Goal: Task Accomplishment & Management: Manage account settings

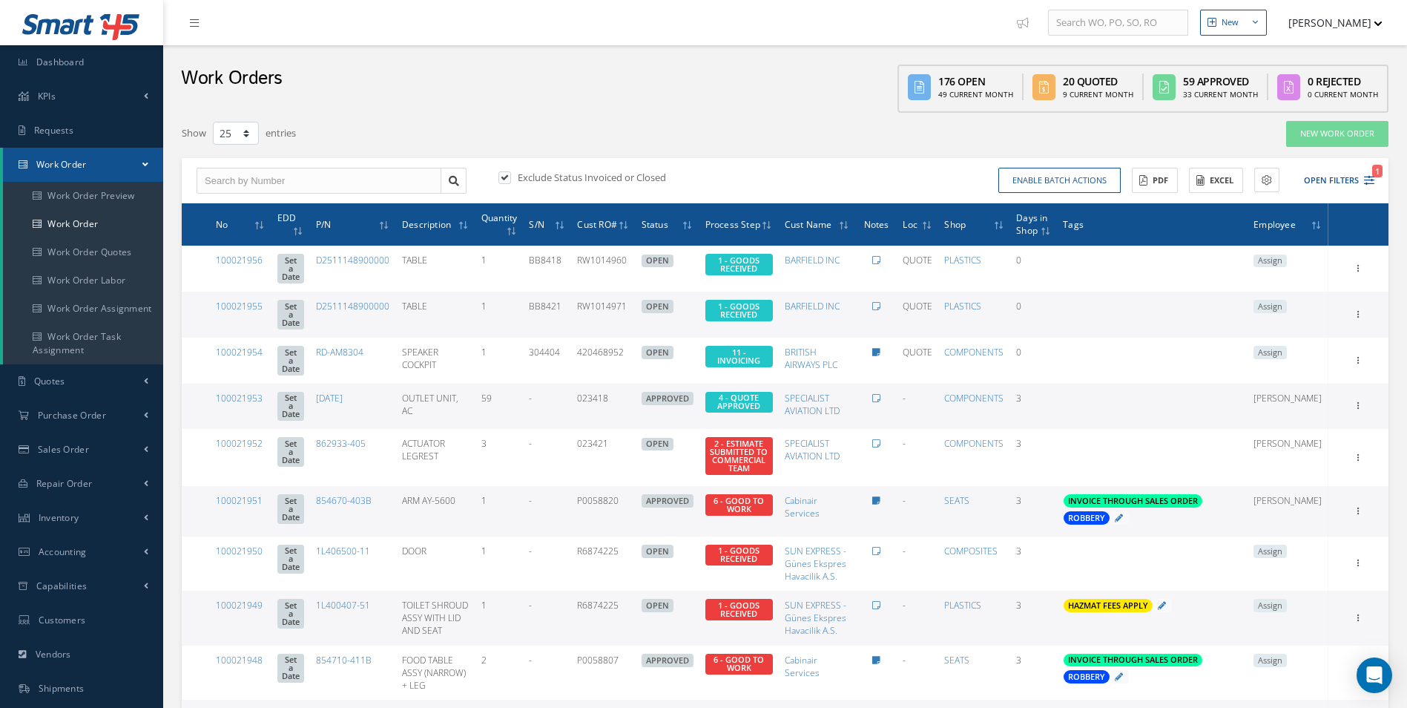
select select "25"
click at [273, 185] on input "text" at bounding box center [319, 181] width 245 height 27
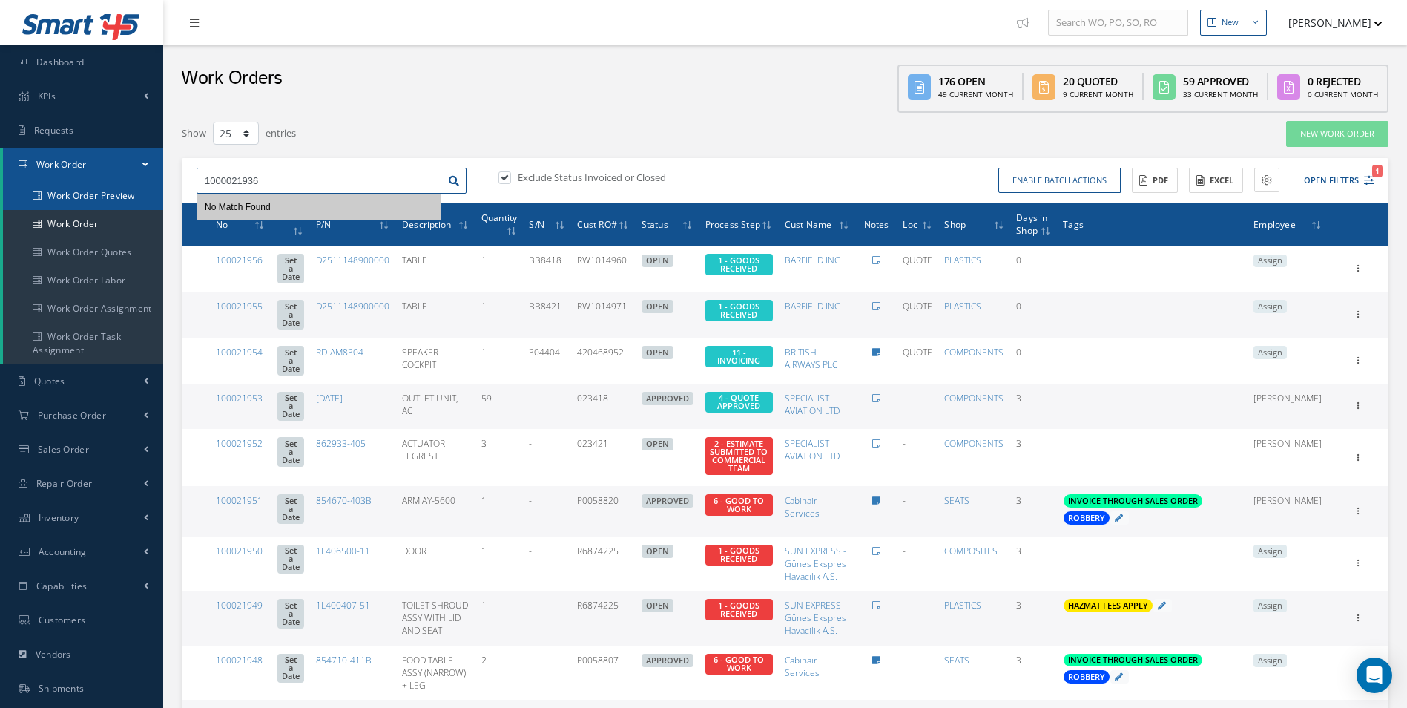
drag, startPoint x: 275, startPoint y: 183, endPoint x: 5, endPoint y: 192, distance: 270.2
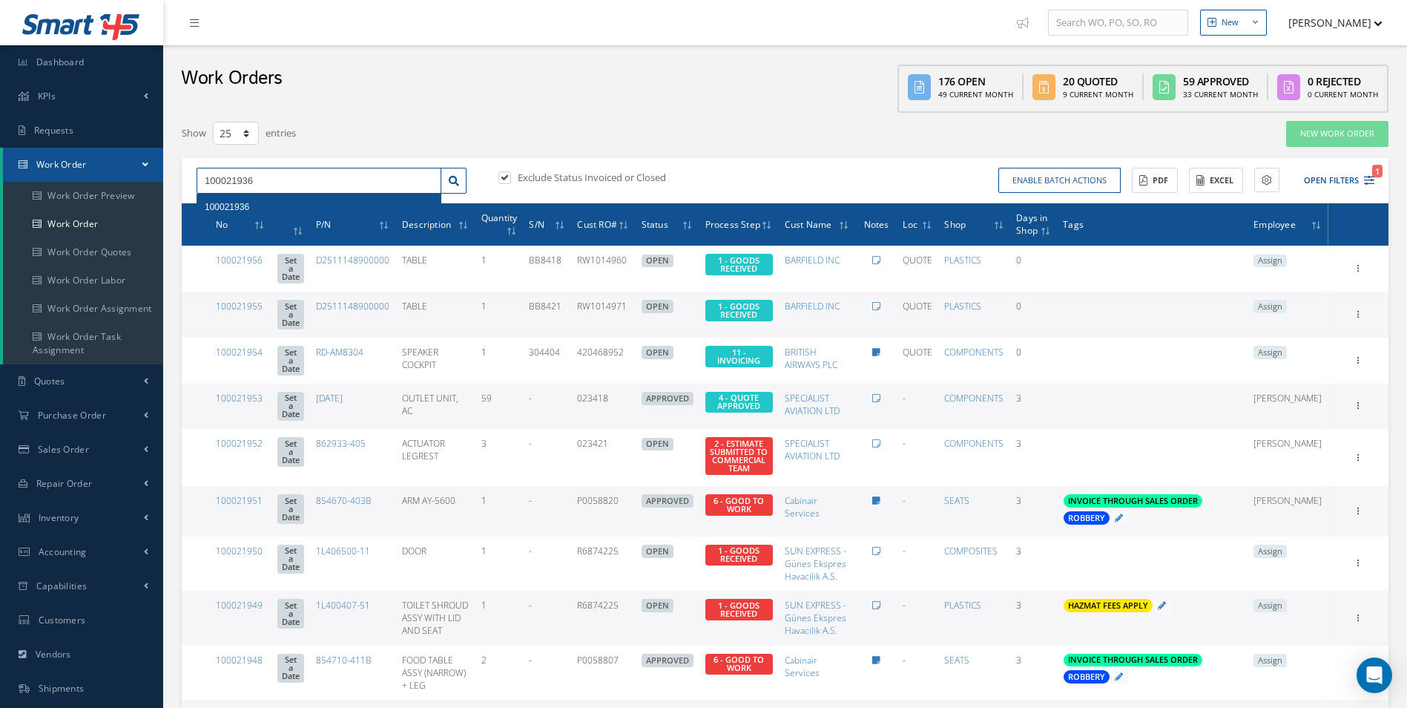
type input "100021936"
click at [285, 206] on div "100021936" at bounding box center [319, 207] width 229 height 15
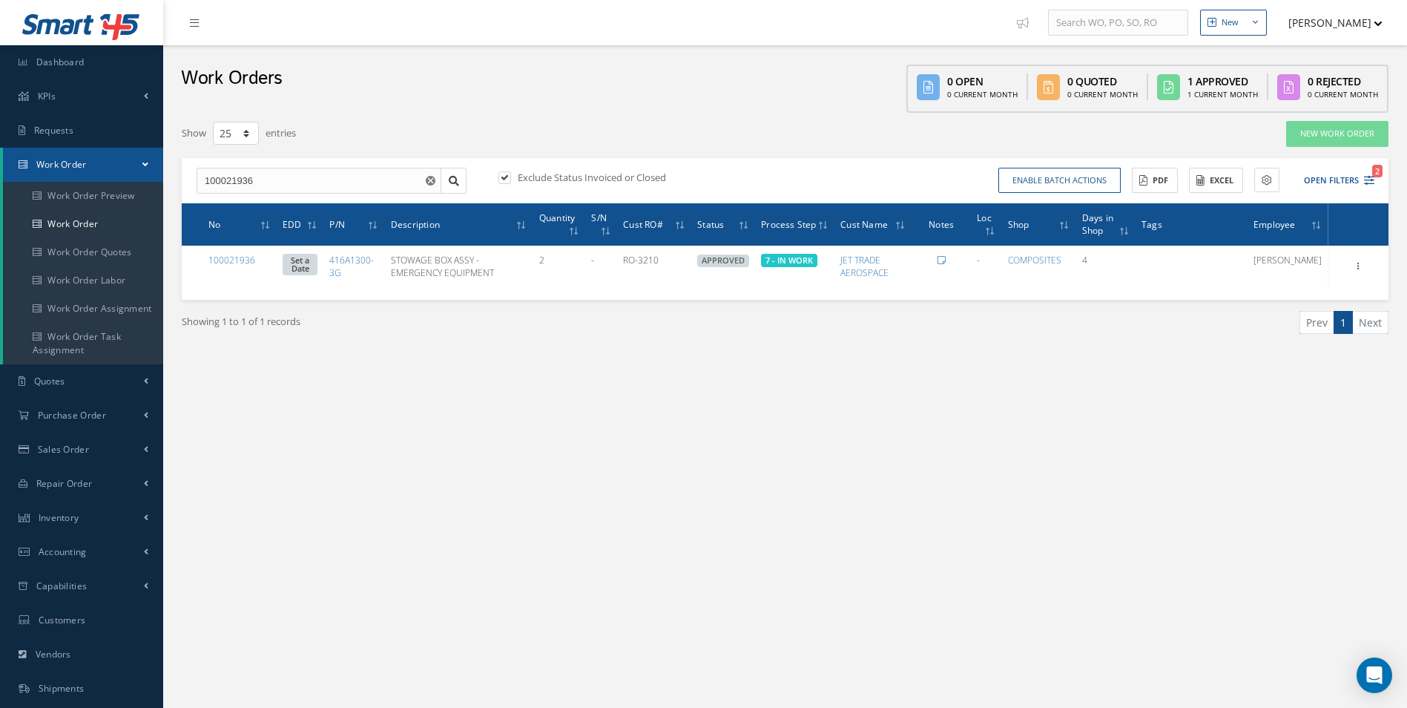
click at [272, 384] on div "Filters WO Number 100021936 Part Number Description Serial Number - BER CERTIFI…" at bounding box center [785, 257] width 1222 height 289
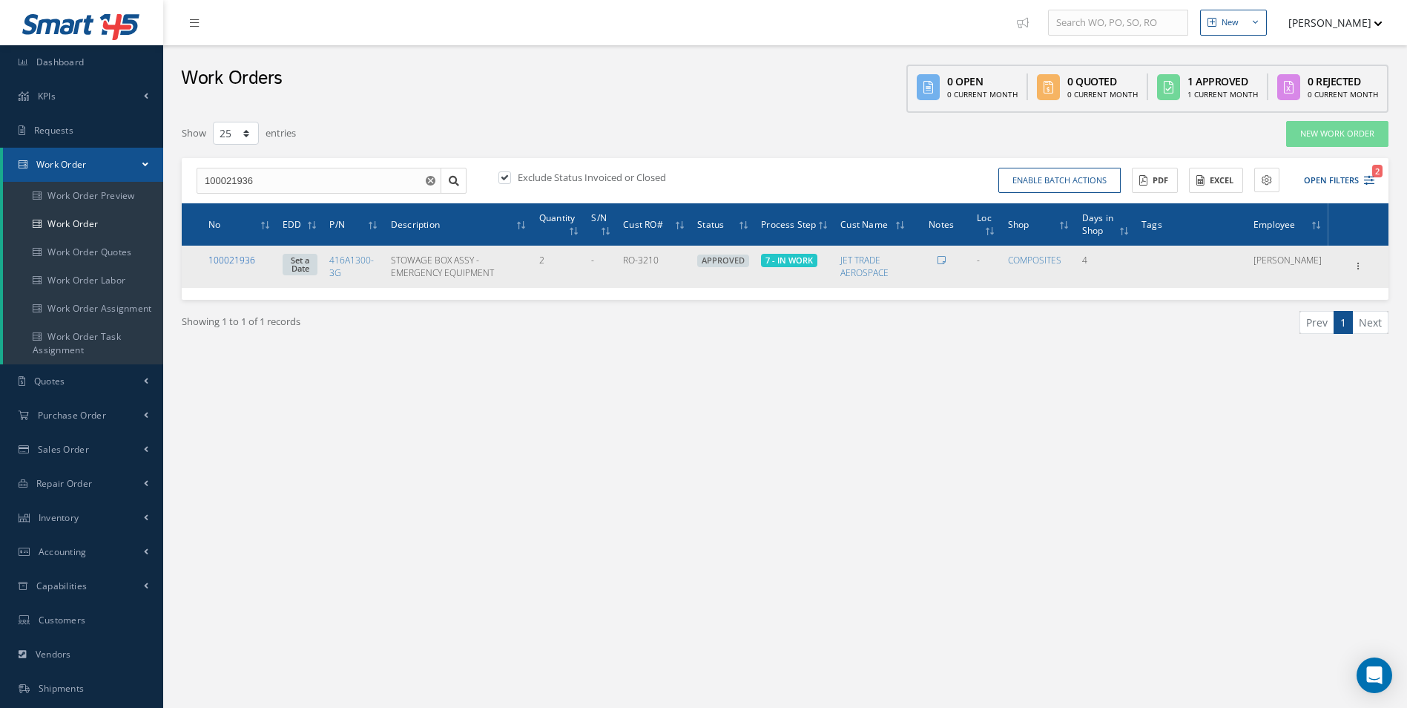
click at [244, 258] on link "100021936" at bounding box center [231, 260] width 47 height 13
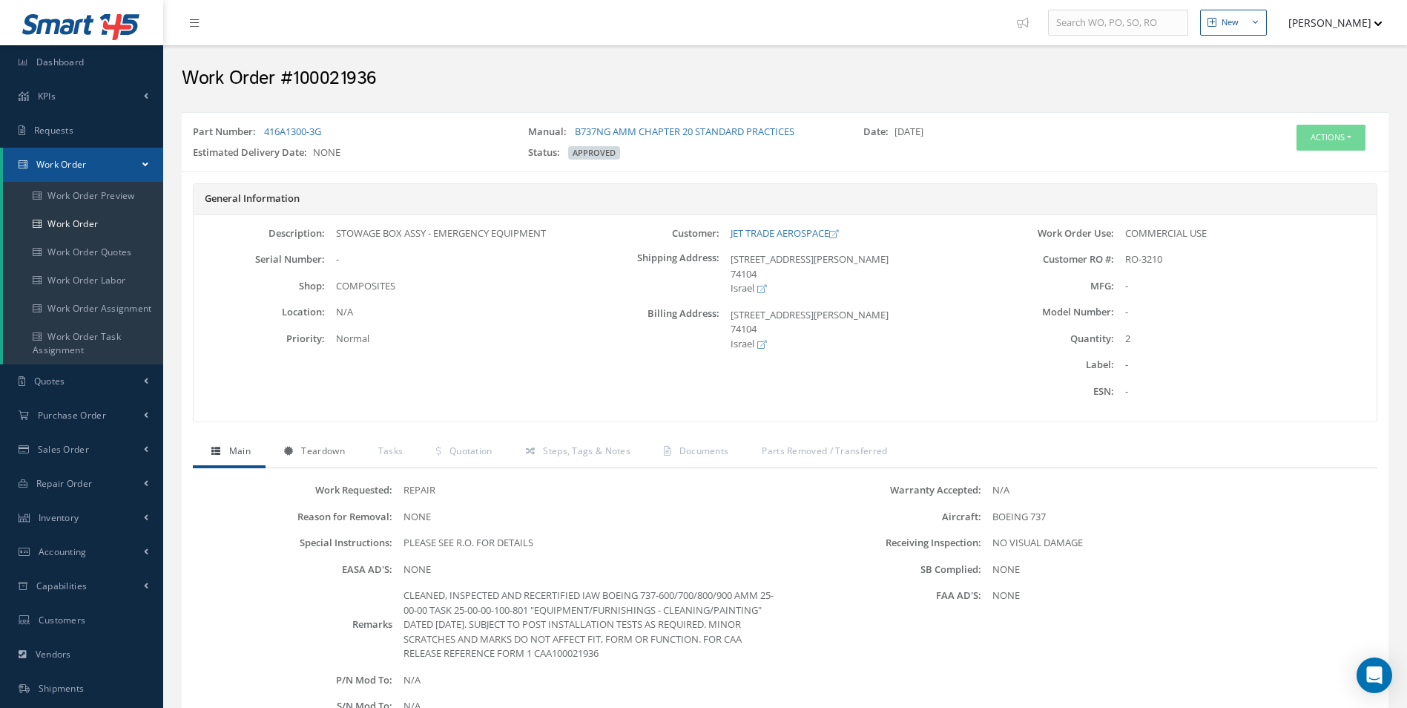
click at [338, 451] on span "Teardown" at bounding box center [322, 450] width 43 height 13
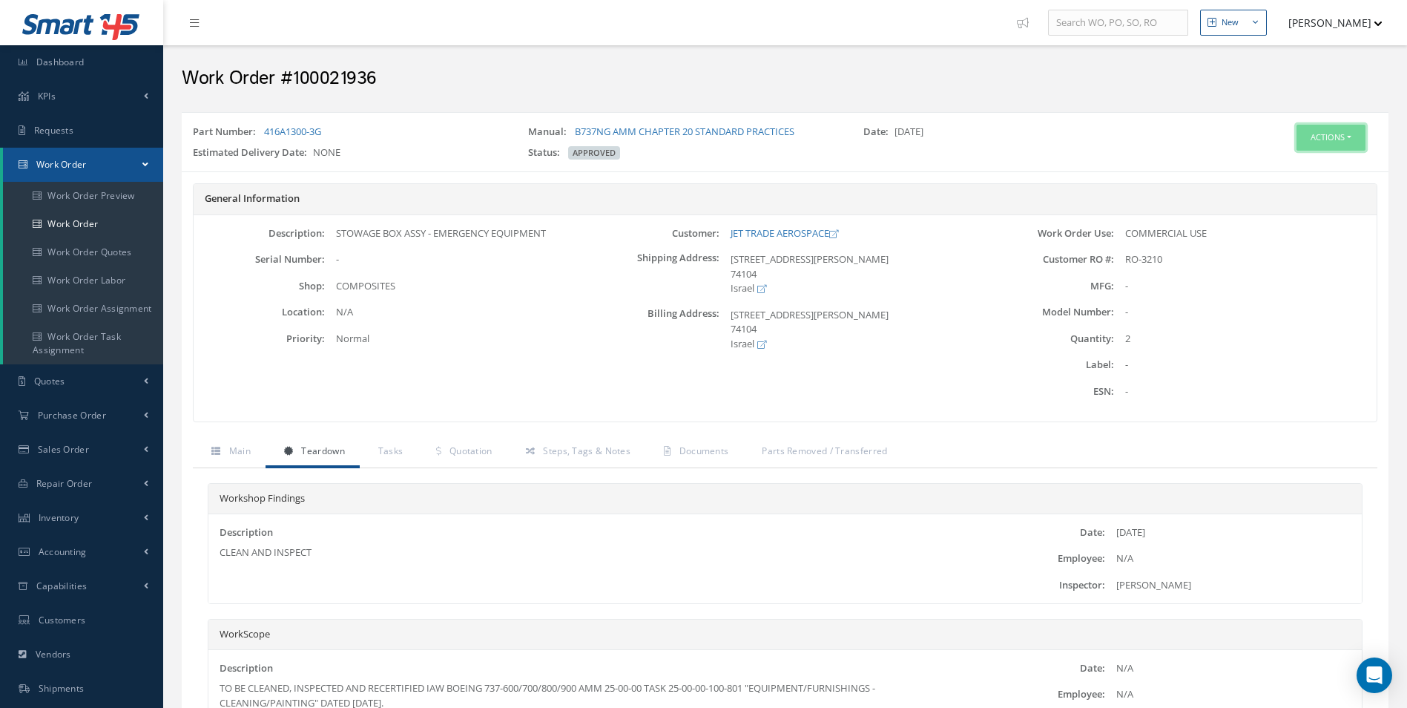
click at [1320, 145] on button "Actions" at bounding box center [1331, 138] width 69 height 26
click at [1284, 171] on link "Edit" at bounding box center [1308, 166] width 119 height 20
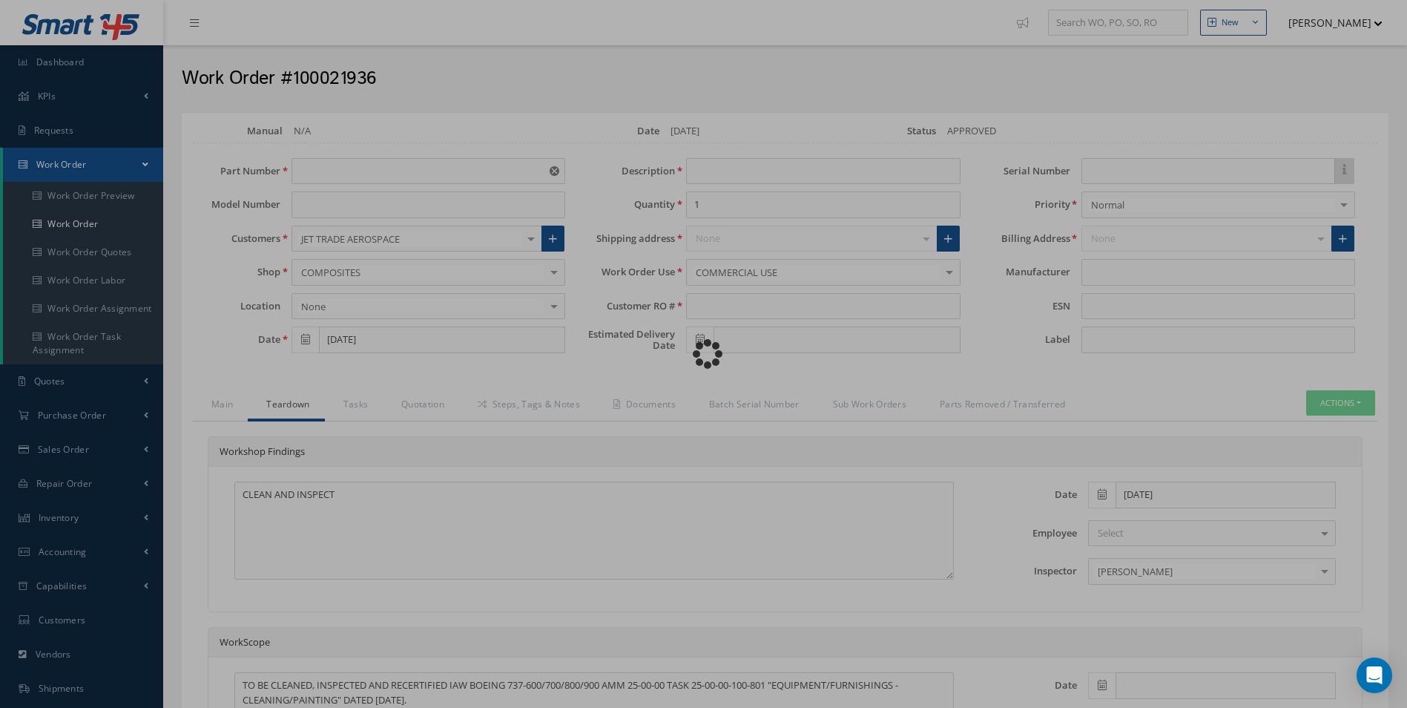
type input "416A1300-3G"
type input "[DATE]"
type input "STOWAGE BOX ASSY - EMERGENCY EQUIPMENT"
type input "2"
type input "RO-3210"
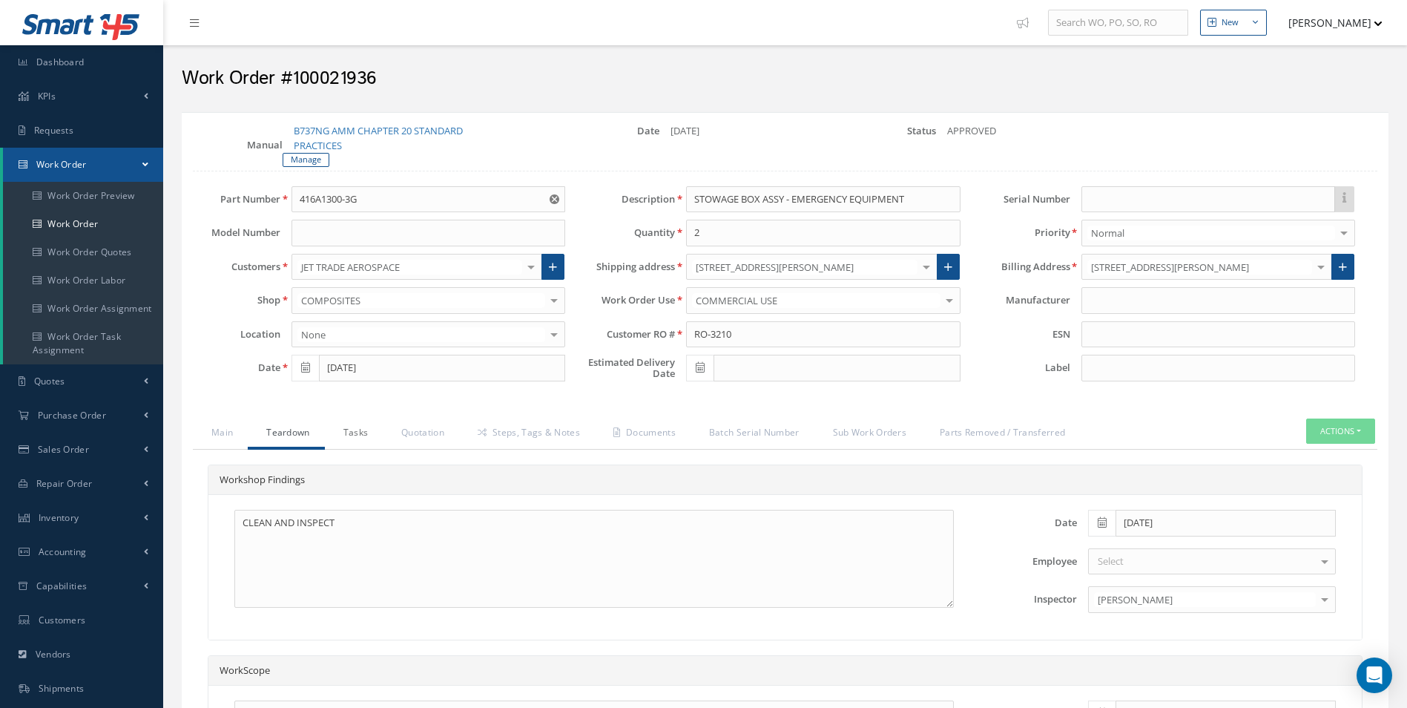
click at [370, 430] on link "Tasks" at bounding box center [354, 433] width 59 height 31
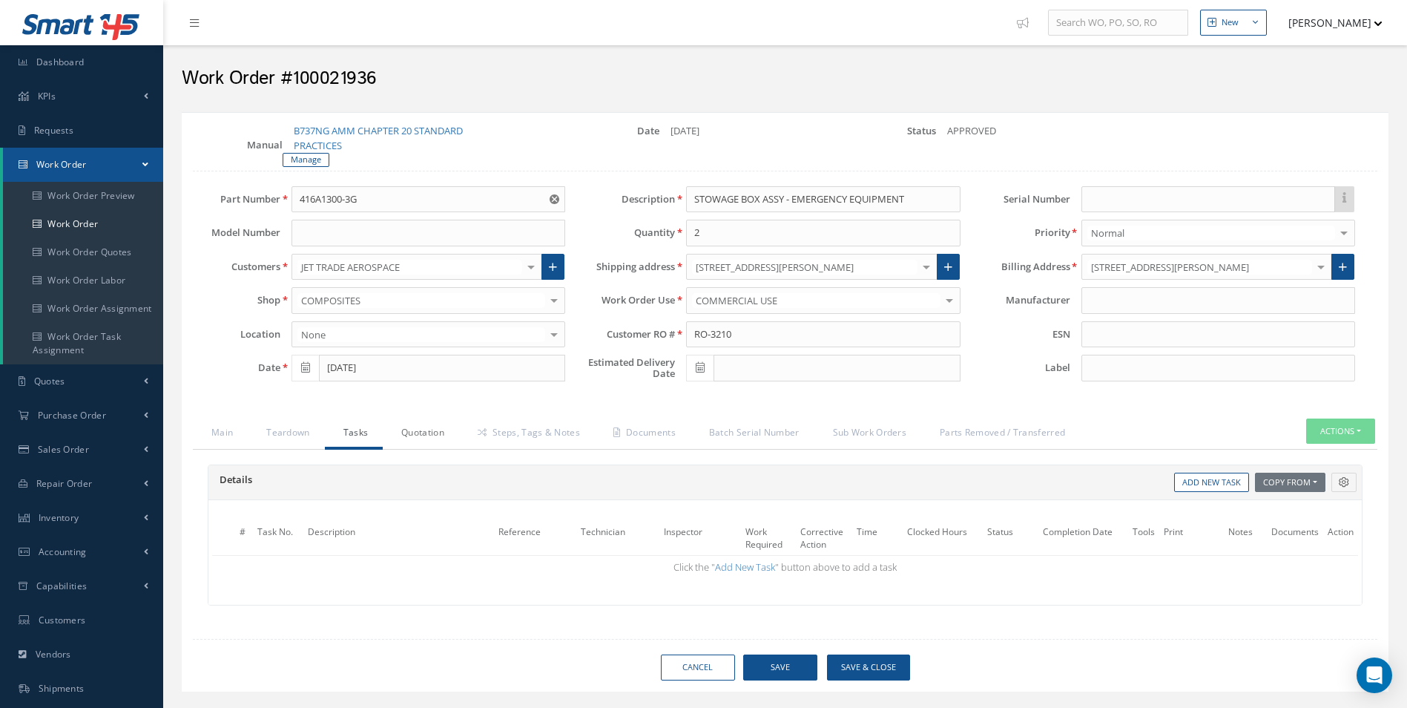
click at [419, 429] on link "Quotation" at bounding box center [421, 433] width 76 height 31
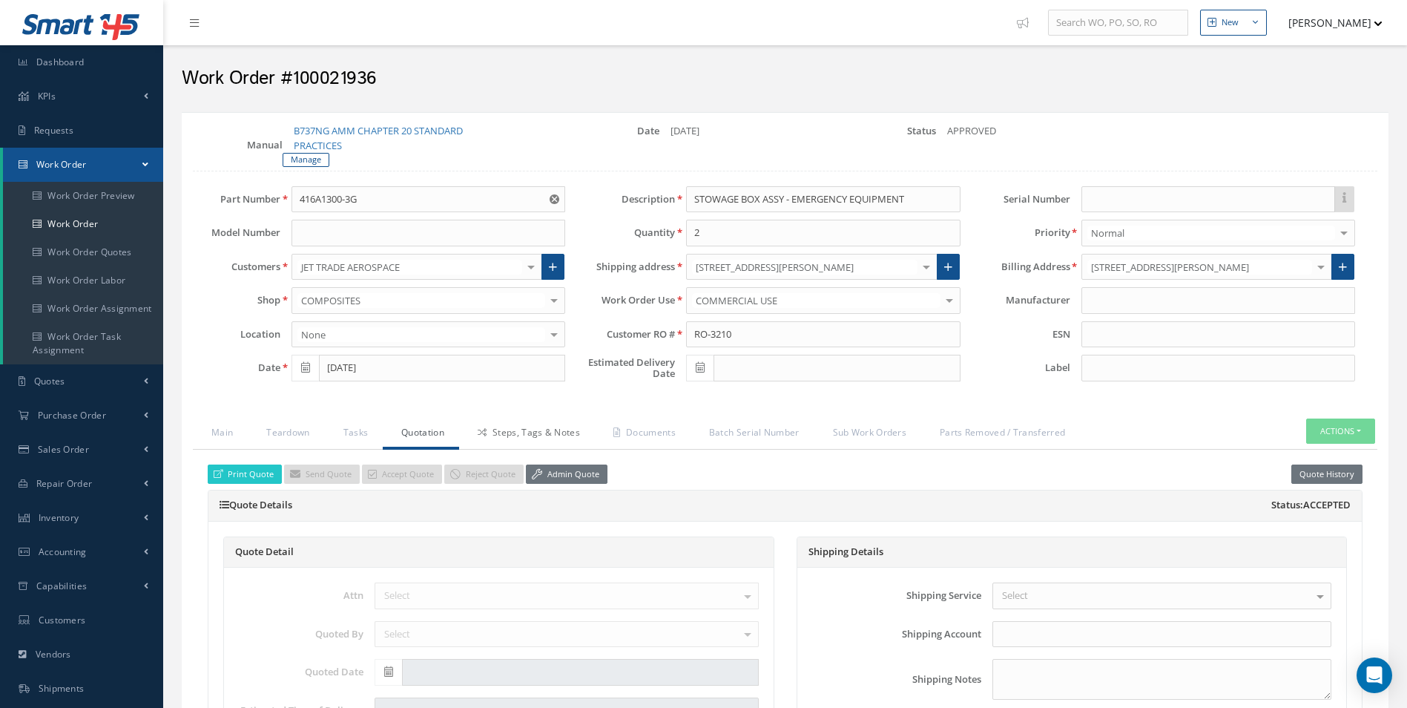
click at [510, 431] on link "Steps, Tags & Notes" at bounding box center [527, 433] width 136 height 31
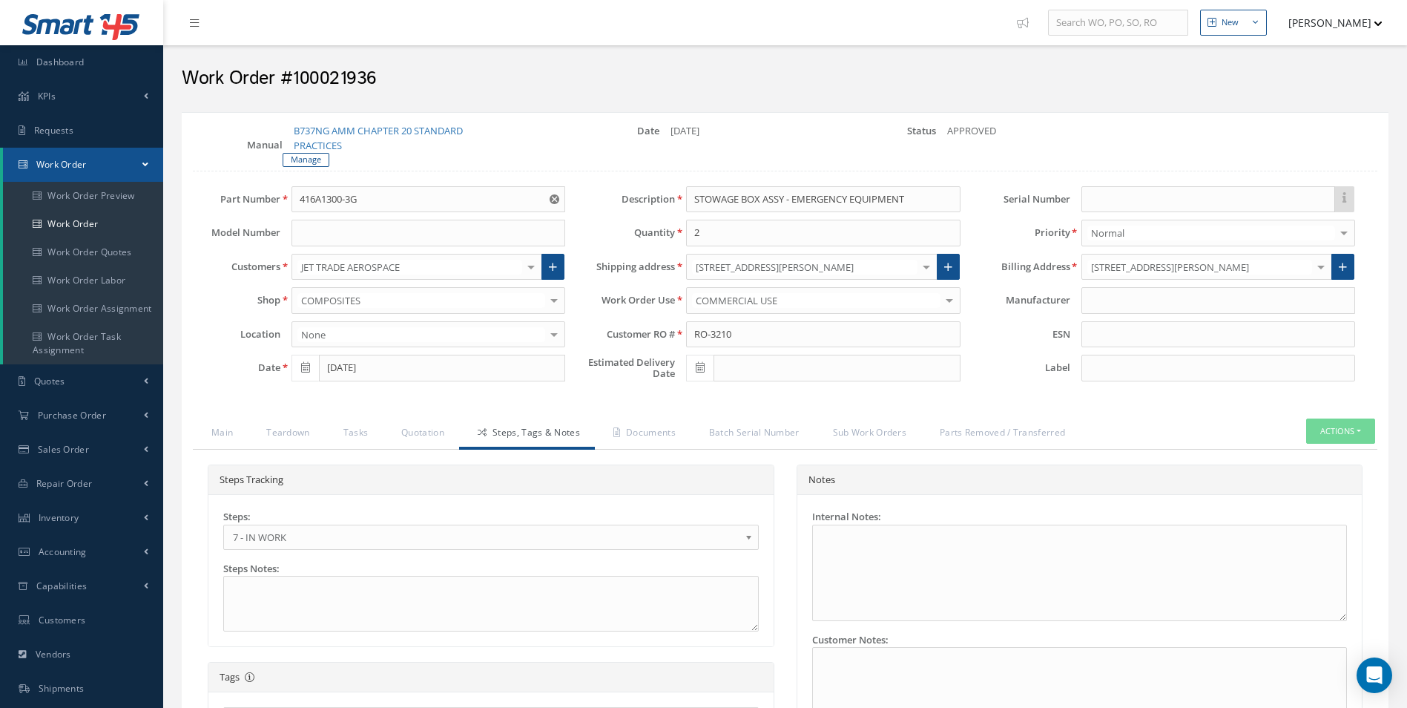
click at [324, 531] on span "7 - IN WORK" at bounding box center [486, 537] width 507 height 18
click at [665, 418] on link "Documents" at bounding box center [643, 433] width 96 height 31
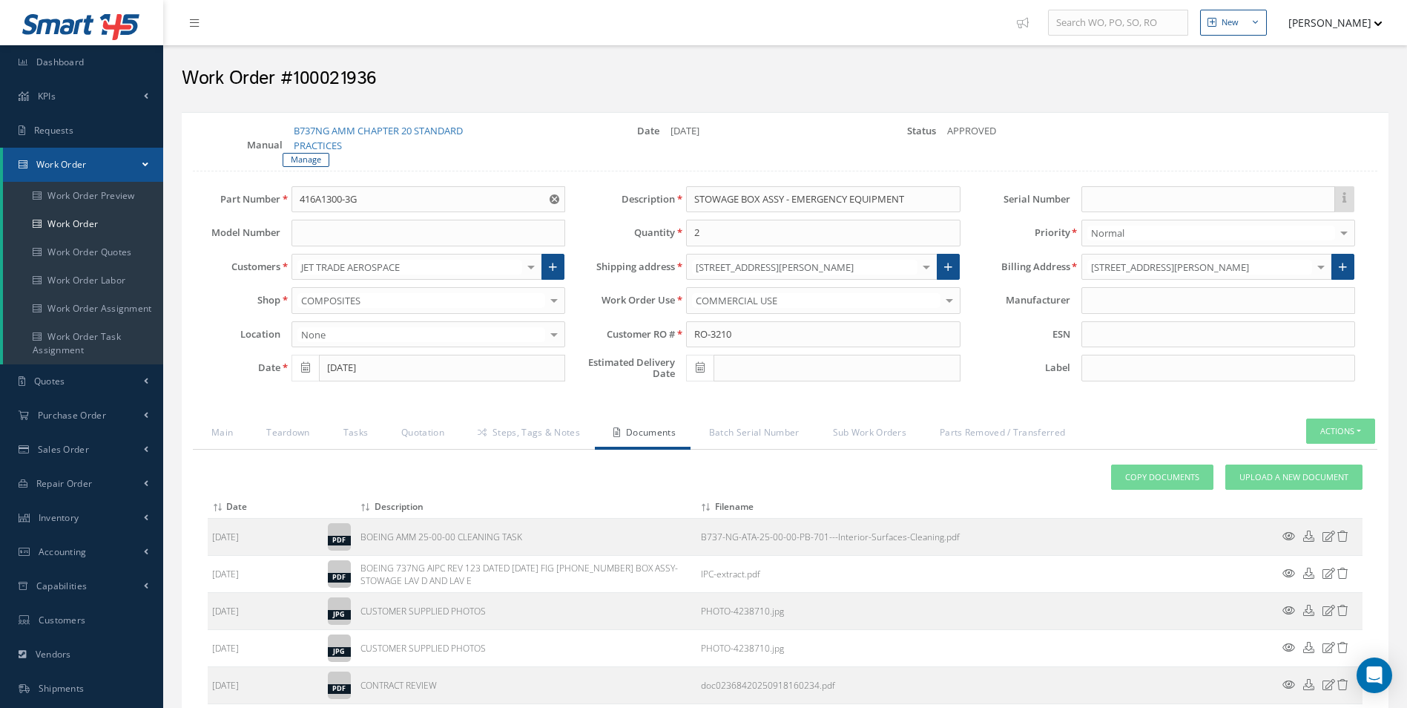
click at [650, 431] on link "Documents" at bounding box center [643, 433] width 96 height 31
click at [1304, 470] on link "Upload a New Document" at bounding box center [1294, 477] width 137 height 26
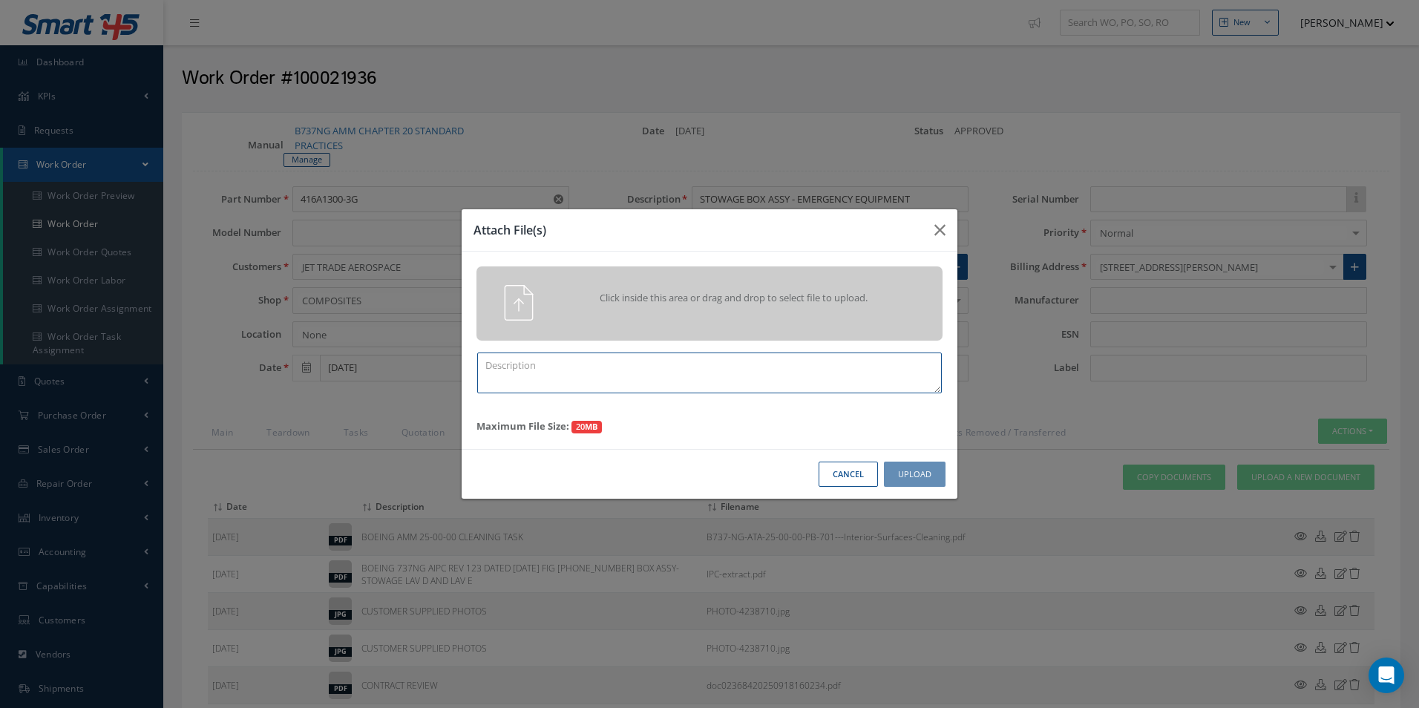
click at [578, 369] on textarea at bounding box center [709, 372] width 464 height 41
type textarea "FINISH"
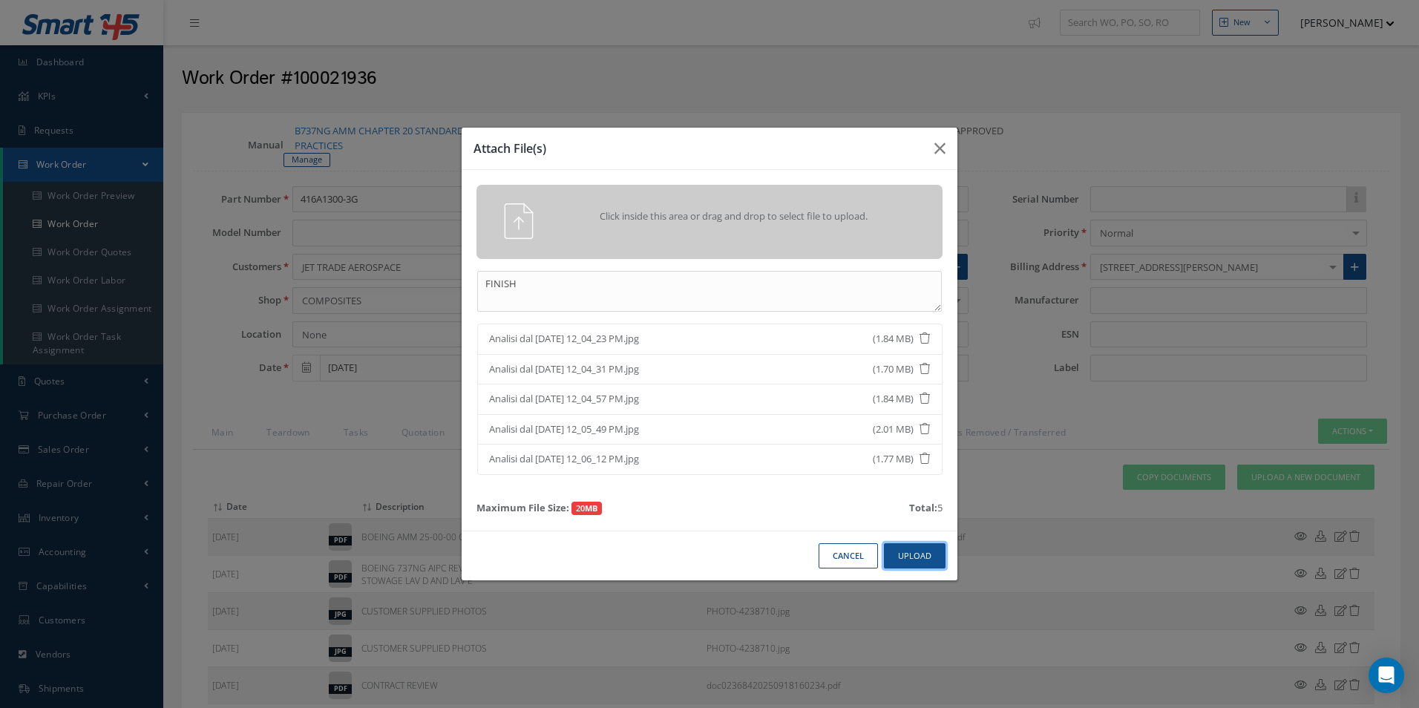
click at [930, 560] on button "Upload" at bounding box center [915, 556] width 62 height 26
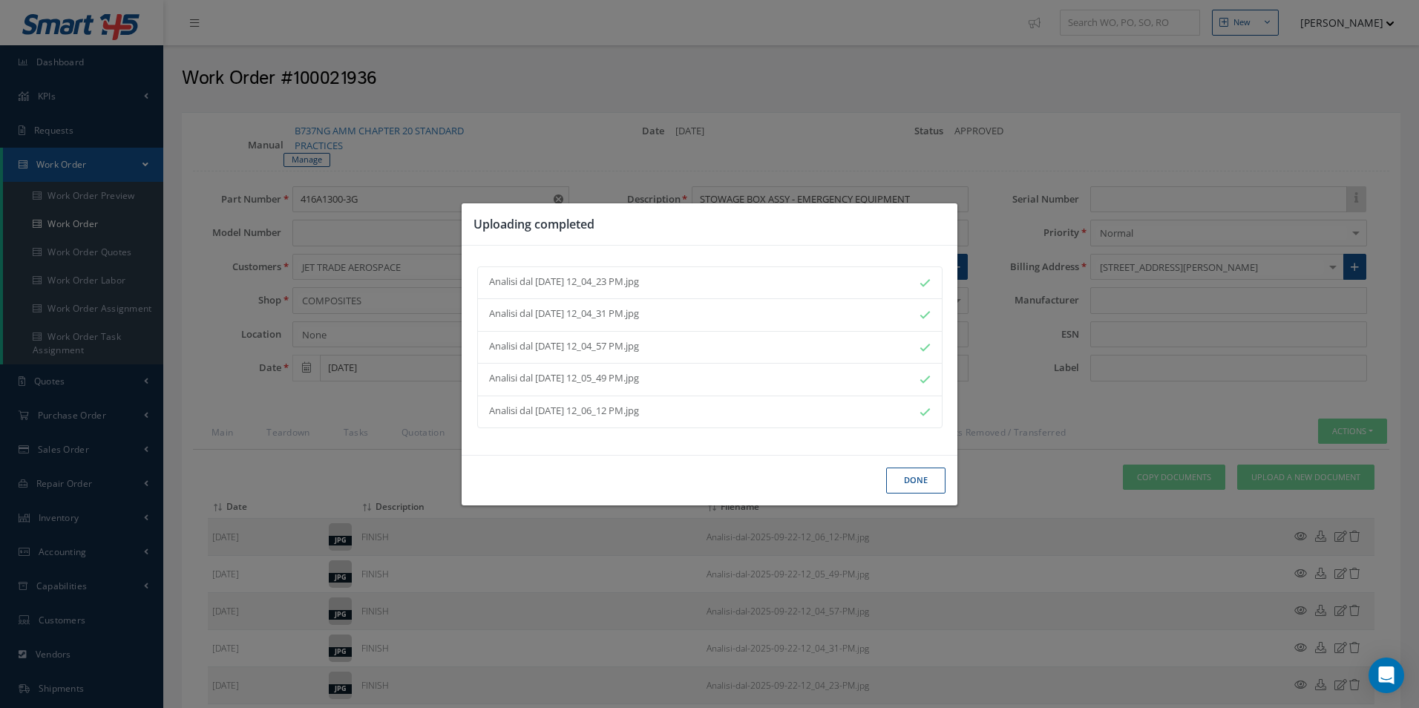
click at [930, 480] on button "Done" at bounding box center [915, 480] width 59 height 26
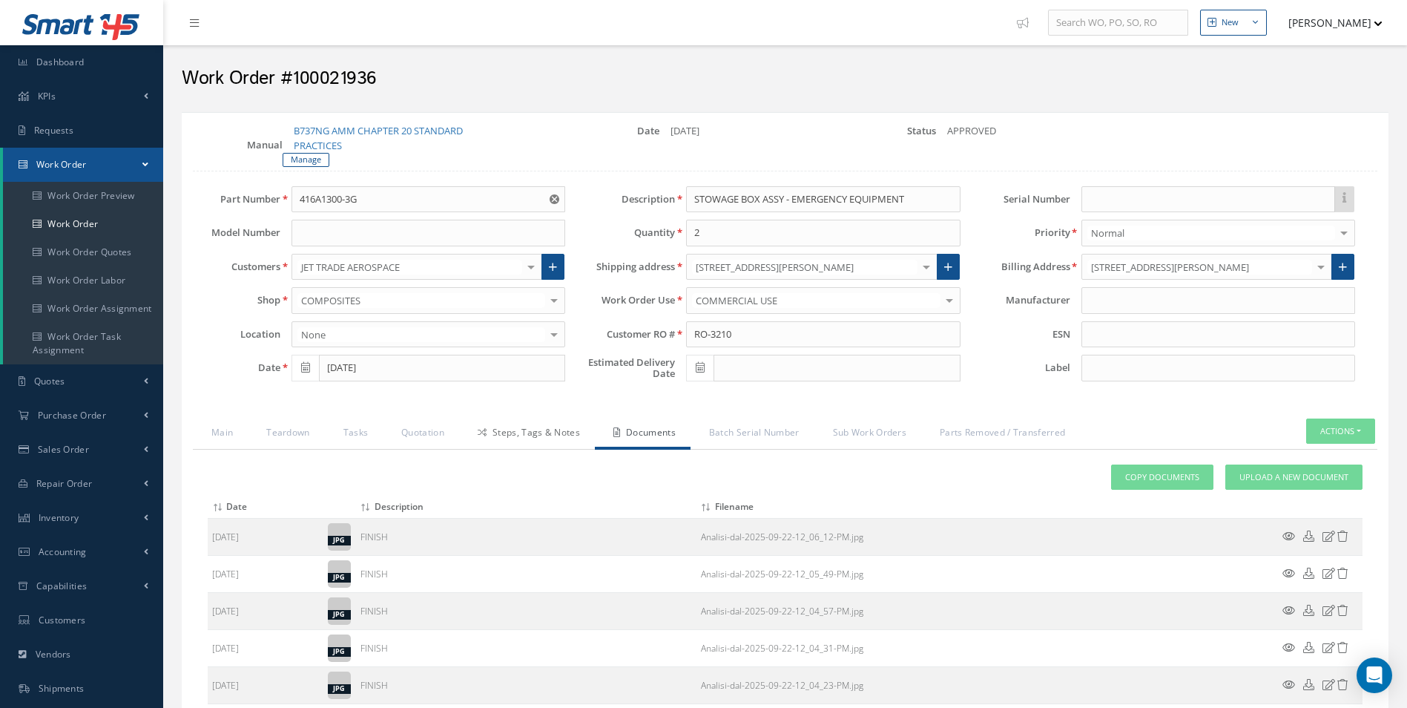
drag, startPoint x: 551, startPoint y: 428, endPoint x: 565, endPoint y: 432, distance: 14.6
click at [551, 428] on link "Steps, Tags & Notes" at bounding box center [527, 433] width 136 height 31
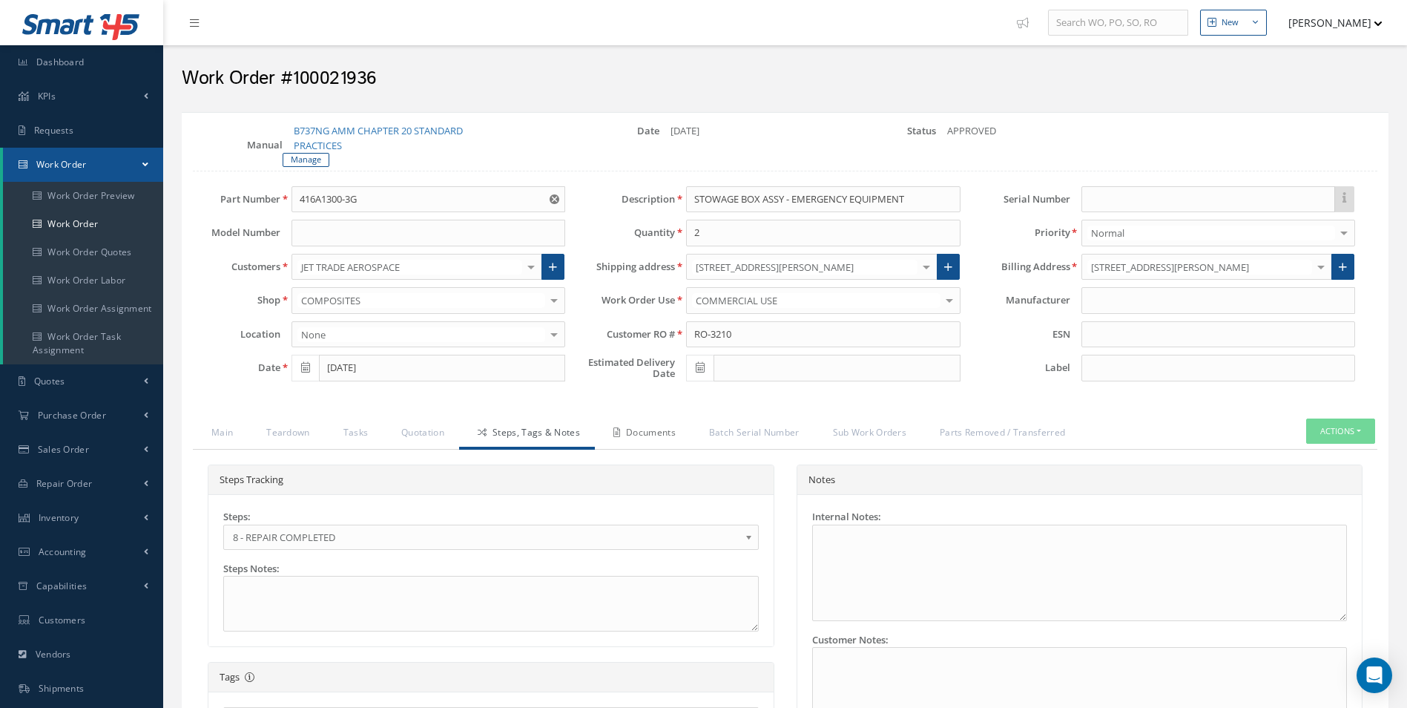
click at [646, 428] on link "Documents" at bounding box center [643, 433] width 96 height 31
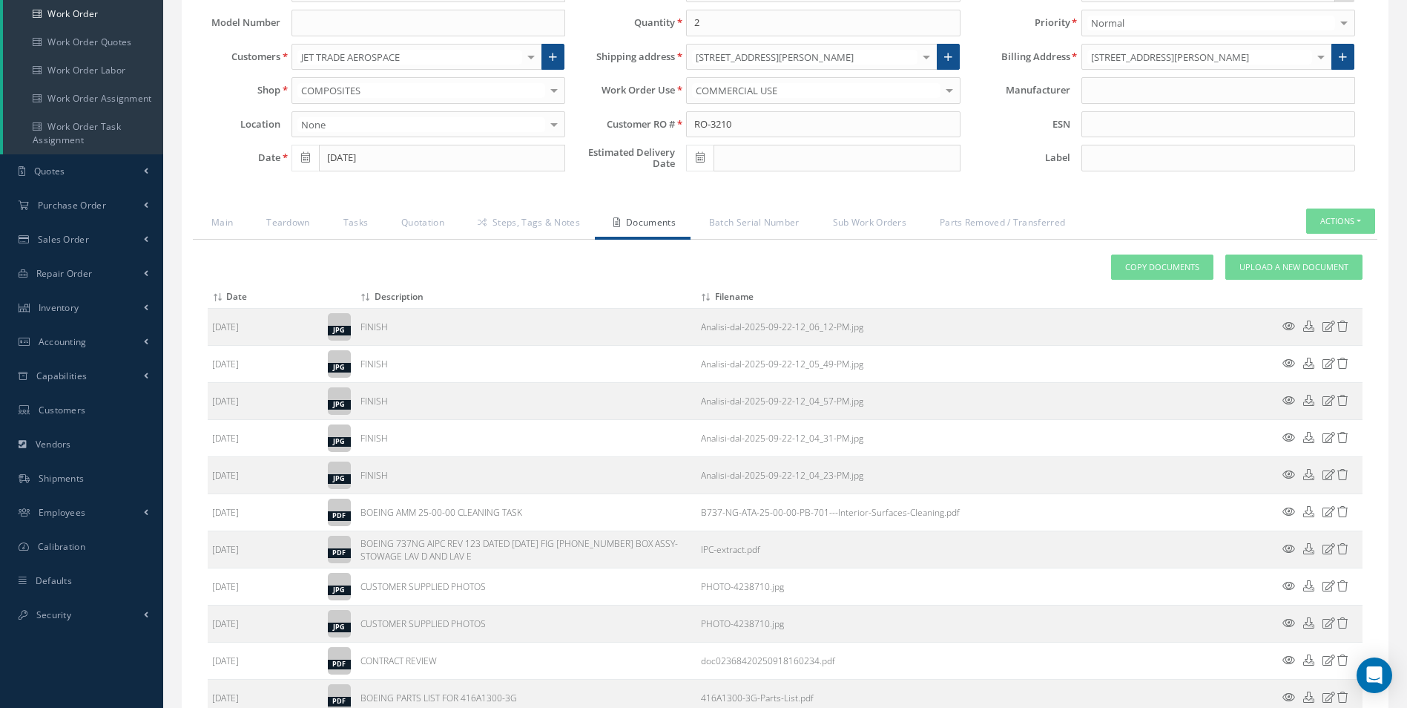
scroll to position [535, 0]
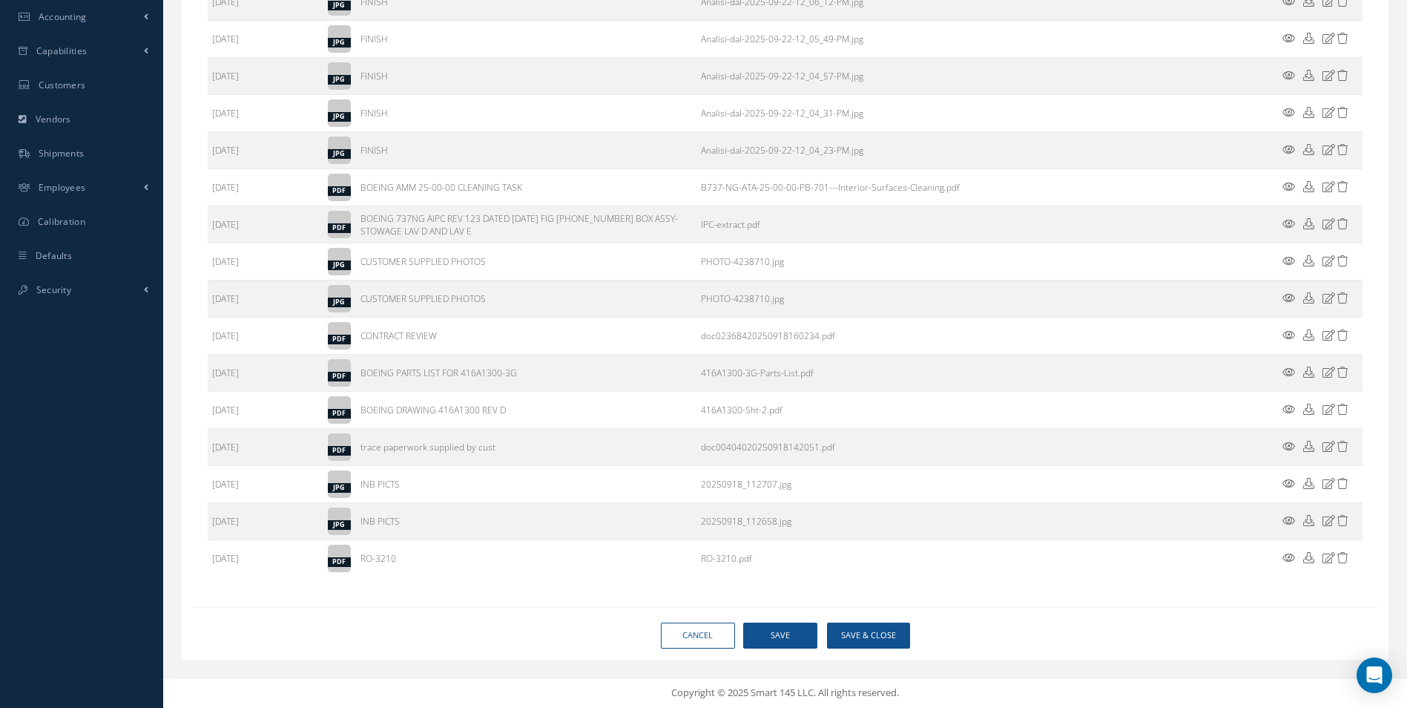
drag, startPoint x: 912, startPoint y: 633, endPoint x: 892, endPoint y: 631, distance: 20.2
click at [912, 634] on div "Cancel Save Save & Close" at bounding box center [785, 635] width 1207 height 26
click at [882, 631] on button "Save & Close" at bounding box center [868, 635] width 83 height 26
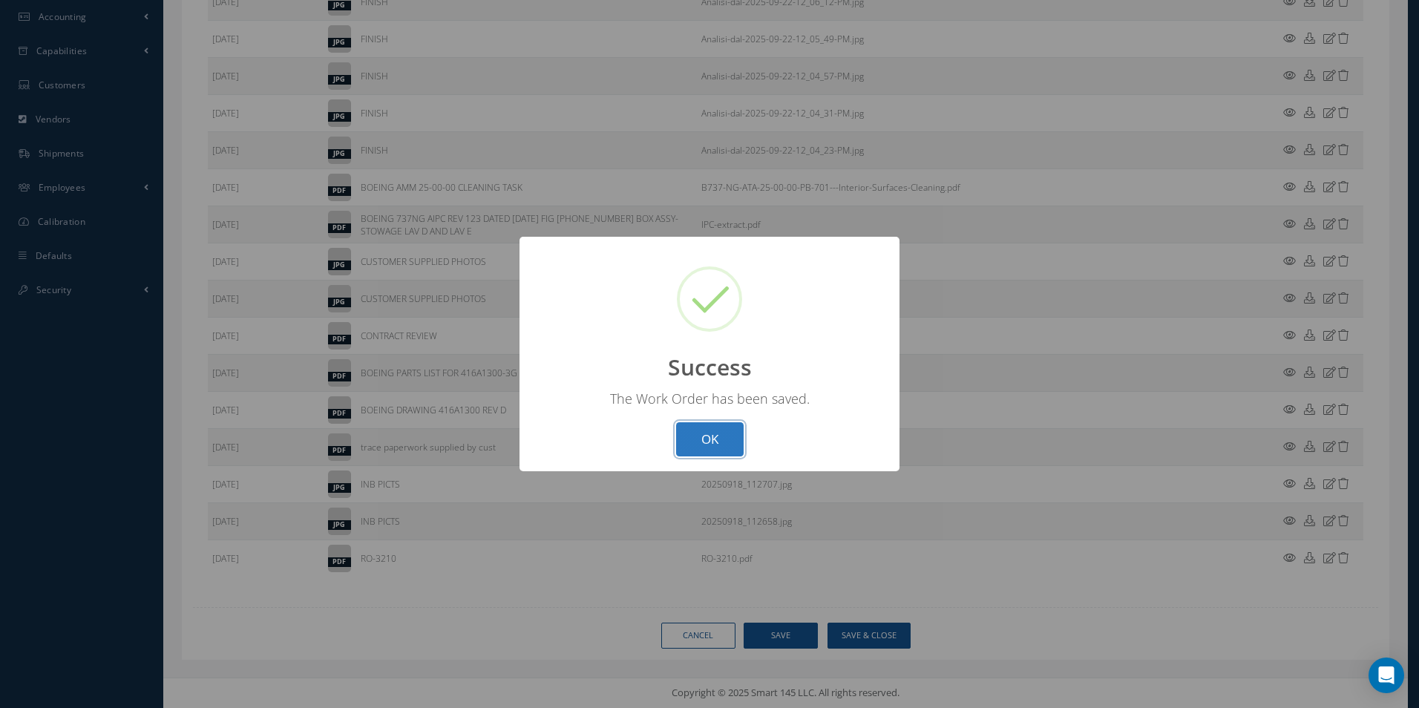
click at [726, 438] on button "OK" at bounding box center [710, 439] width 68 height 35
select select "25"
